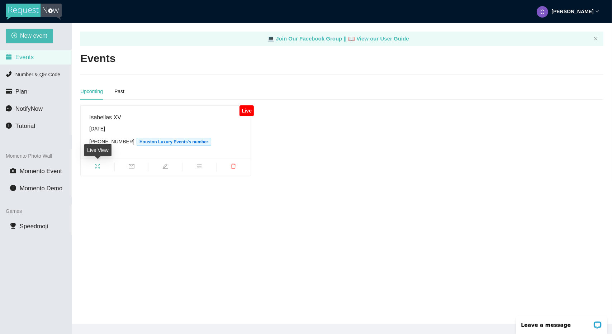
click at [97, 164] on icon "fullscreen" at bounding box center [98, 167] width 6 height 6
